Goal: Transaction & Acquisition: Purchase product/service

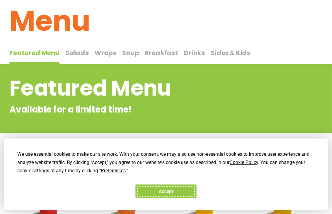
click at [171, 192] on button "Accept" at bounding box center [165, 192] width 61 height 14
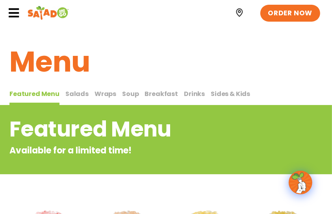
click at [76, 92] on span "Salads" at bounding box center [76, 93] width 23 height 9
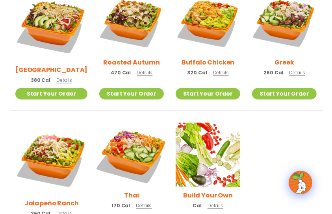
scroll to position [433, 0]
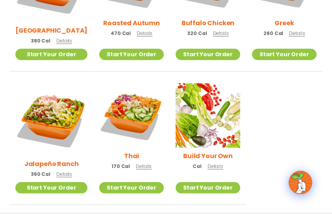
click at [185, 151] on h2 "Build Your Own" at bounding box center [208, 156] width 50 height 10
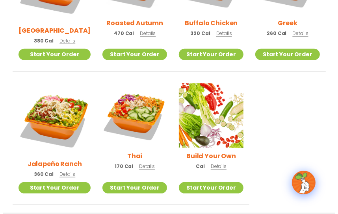
scroll to position [435, 0]
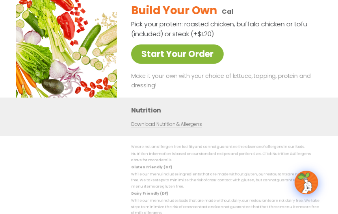
click at [178, 62] on link "Start Your Order" at bounding box center [177, 53] width 93 height 19
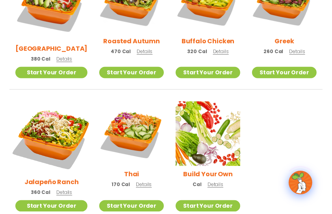
scroll to position [449, 0]
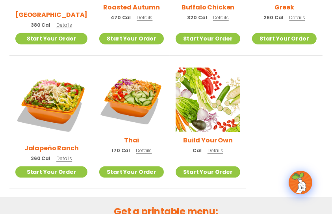
click at [210, 147] on span "Details" at bounding box center [215, 150] width 16 height 7
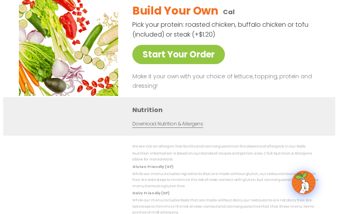
scroll to position [452, 0]
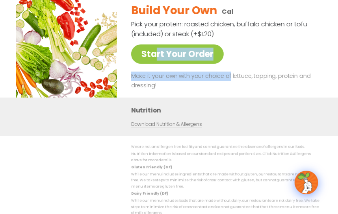
drag, startPoint x: 227, startPoint y: 83, endPoint x: 133, endPoint y: 43, distance: 102.1
click at [146, 47] on div "Build Your Own Cal Pick your protein: roasted chicken, buffalo chicken or tofu …" at bounding box center [226, 46] width 190 height 101
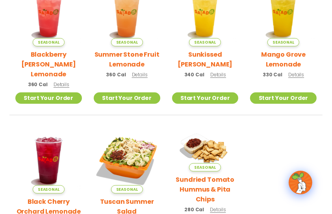
scroll to position [103, 0]
